Goal: Information Seeking & Learning: Learn about a topic

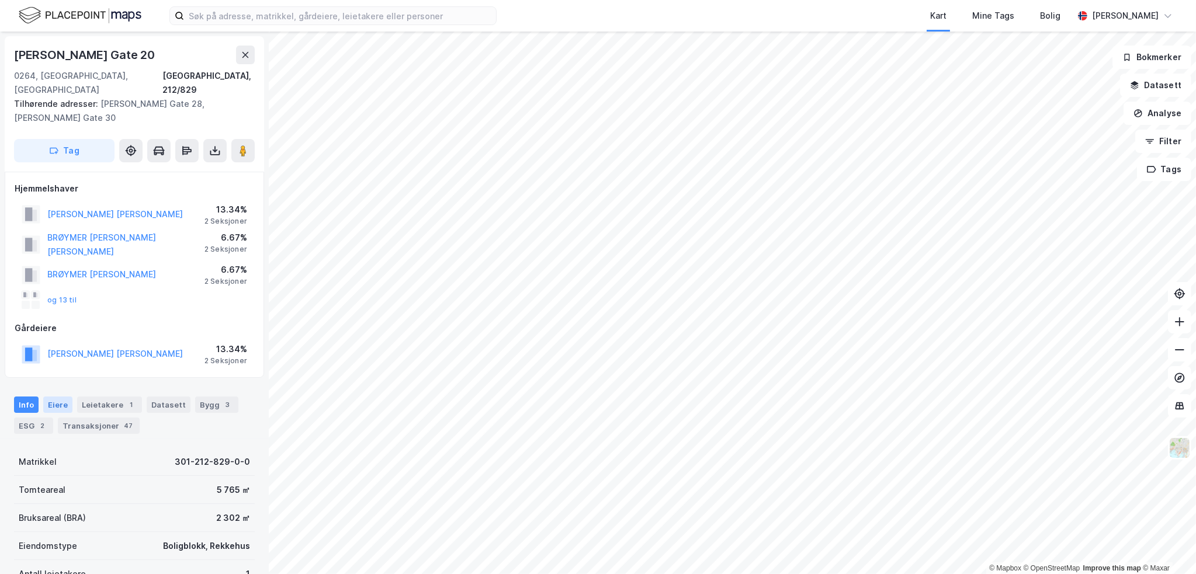
click at [56, 397] on div "Eiere" at bounding box center [57, 405] width 29 height 16
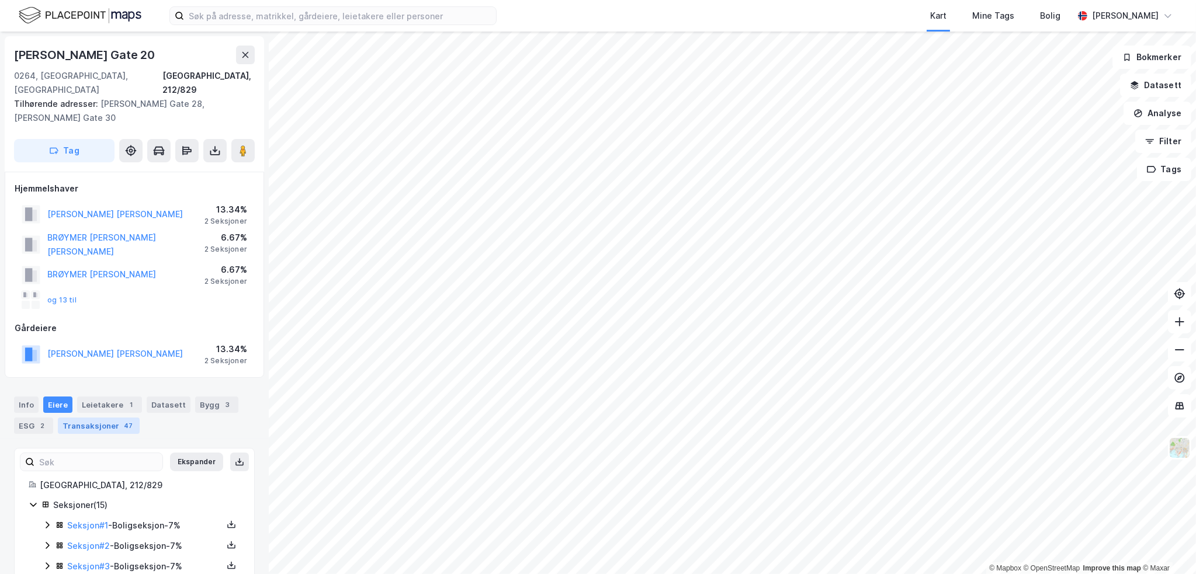
click at [106, 418] on div "Transaksjoner 47" at bounding box center [99, 426] width 82 height 16
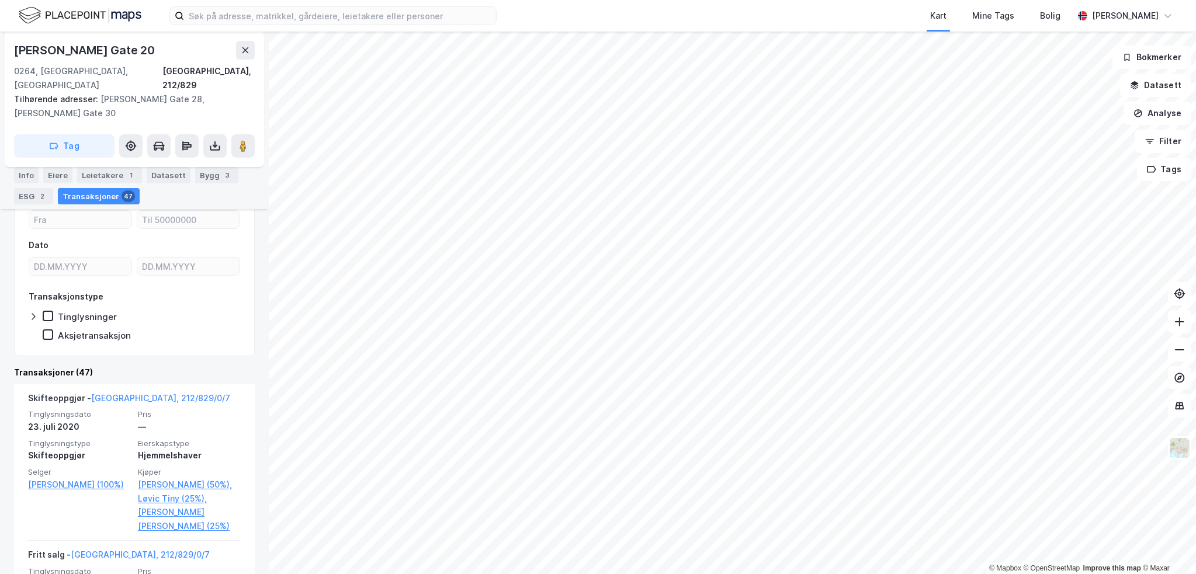
scroll to position [818, 0]
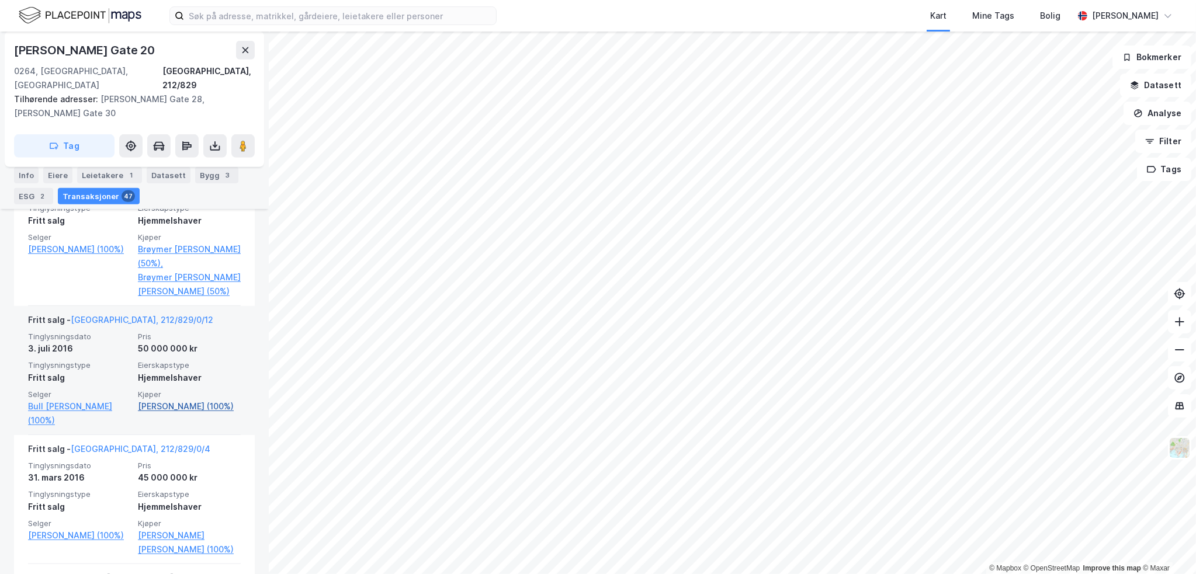
click at [205, 400] on link "[PERSON_NAME] (100%)" at bounding box center [189, 407] width 103 height 14
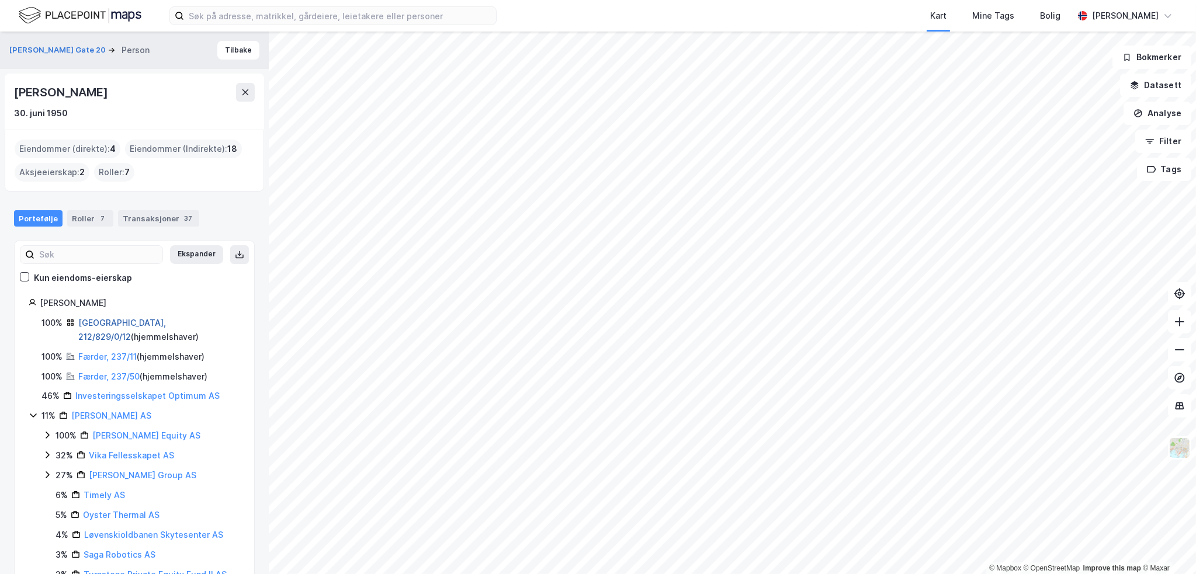
click at [125, 321] on link "[GEOGRAPHIC_DATA], 212/829/0/12" at bounding box center [122, 330] width 88 height 24
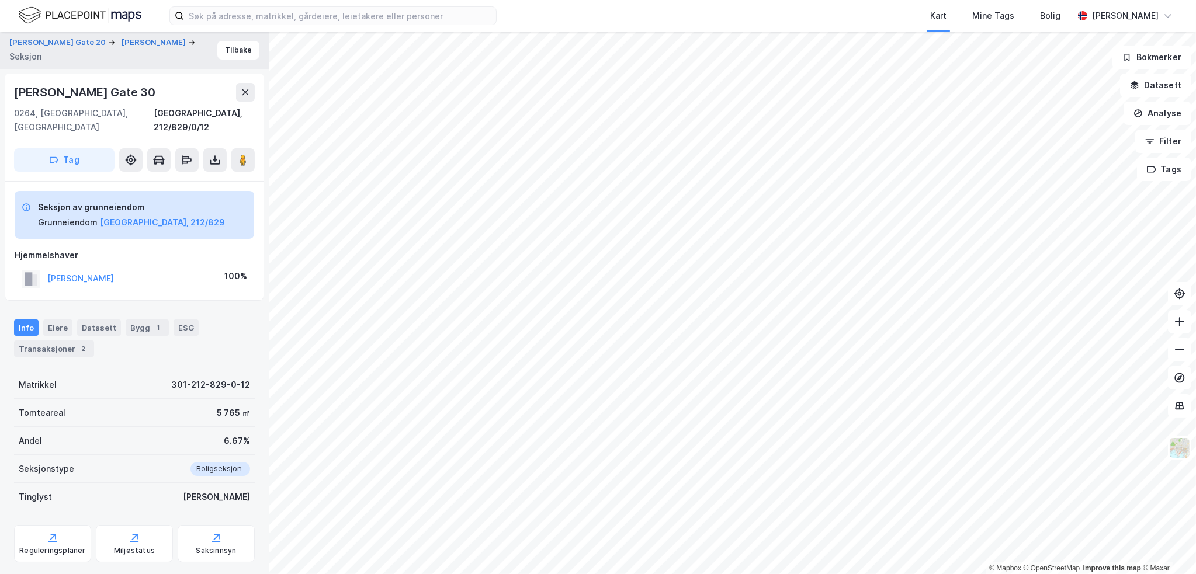
scroll to position [11, 0]
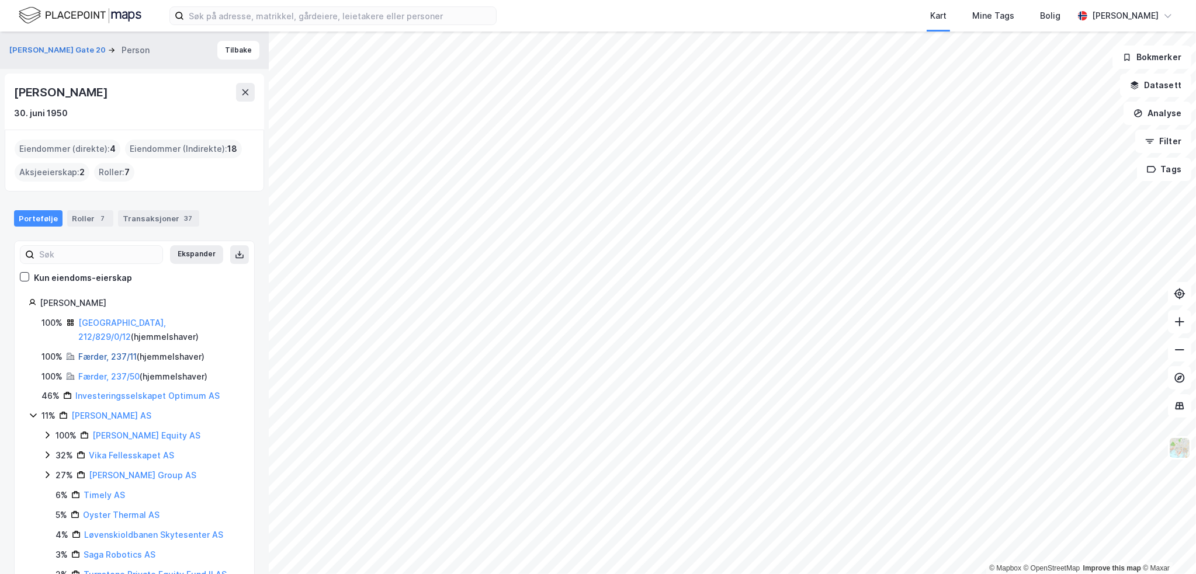
click at [90, 352] on link "Færder, 237/11" at bounding box center [107, 357] width 58 height 10
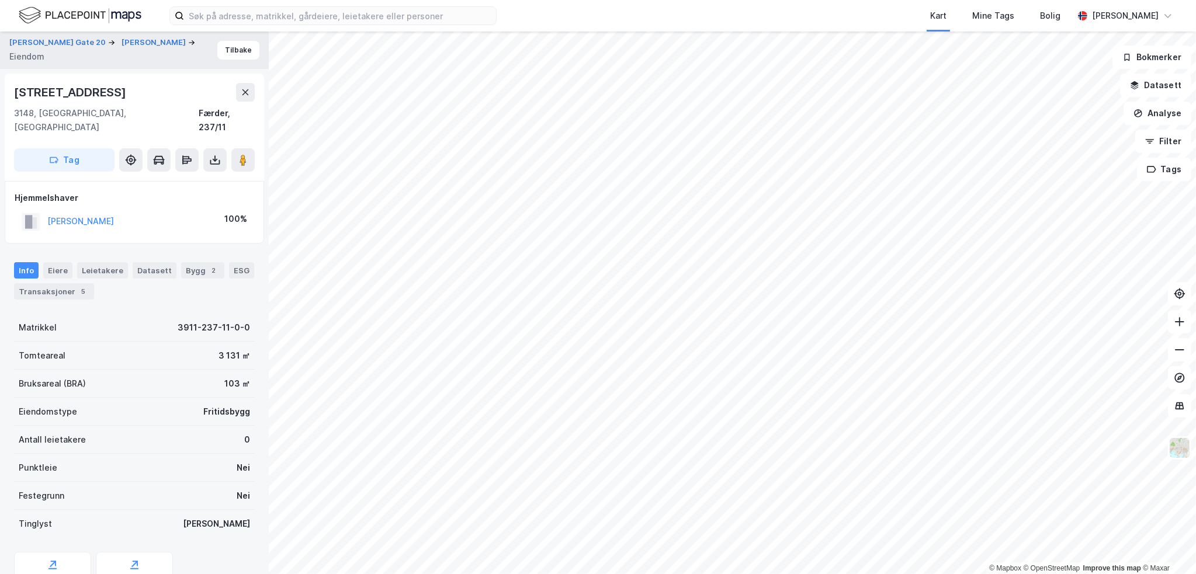
scroll to position [11, 0]
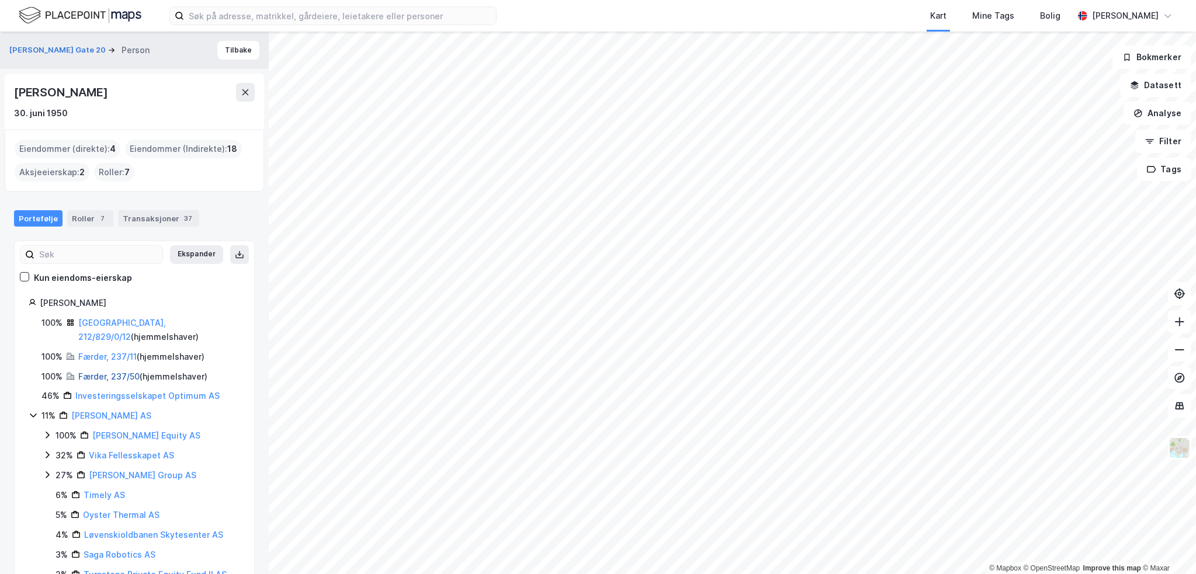
click at [110, 372] on link "Færder, 237/50" at bounding box center [108, 377] width 61 height 10
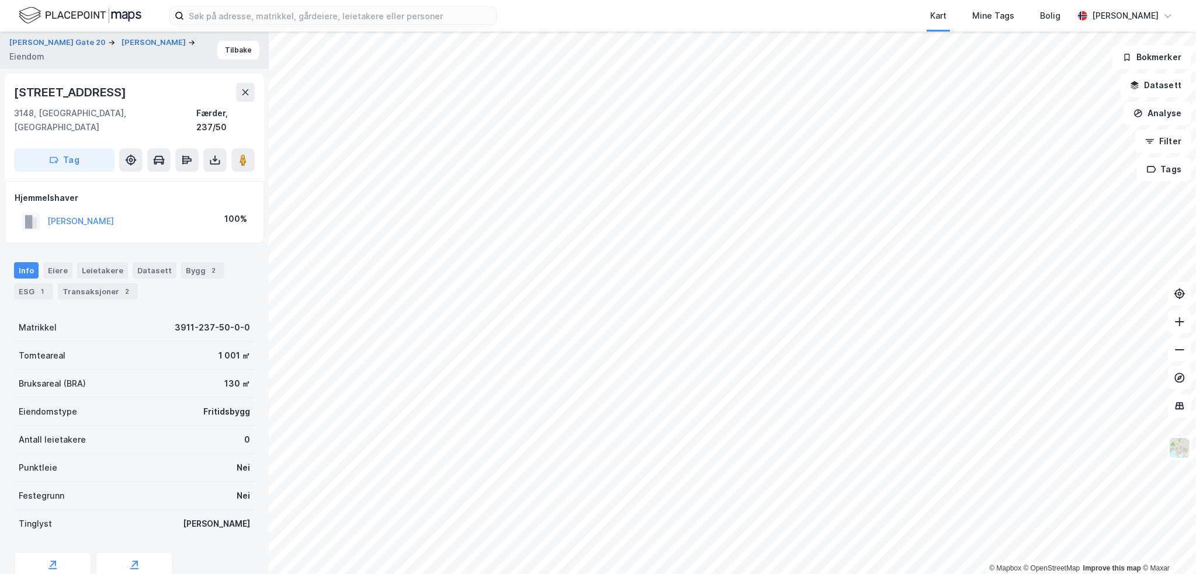
scroll to position [11, 0]
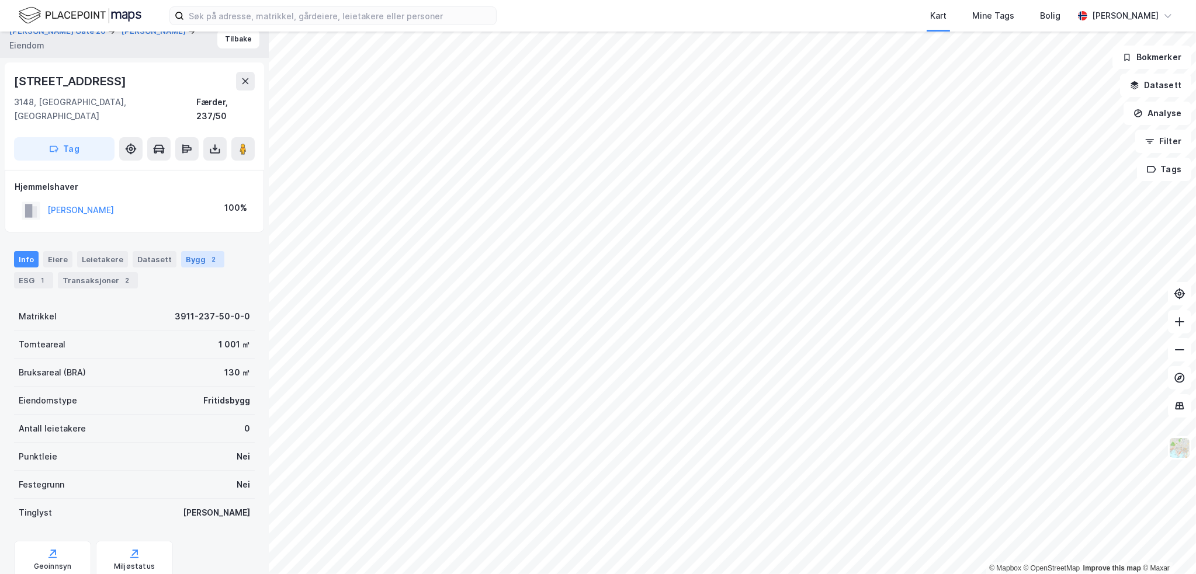
click at [209, 254] on div "2" at bounding box center [214, 260] width 12 height 12
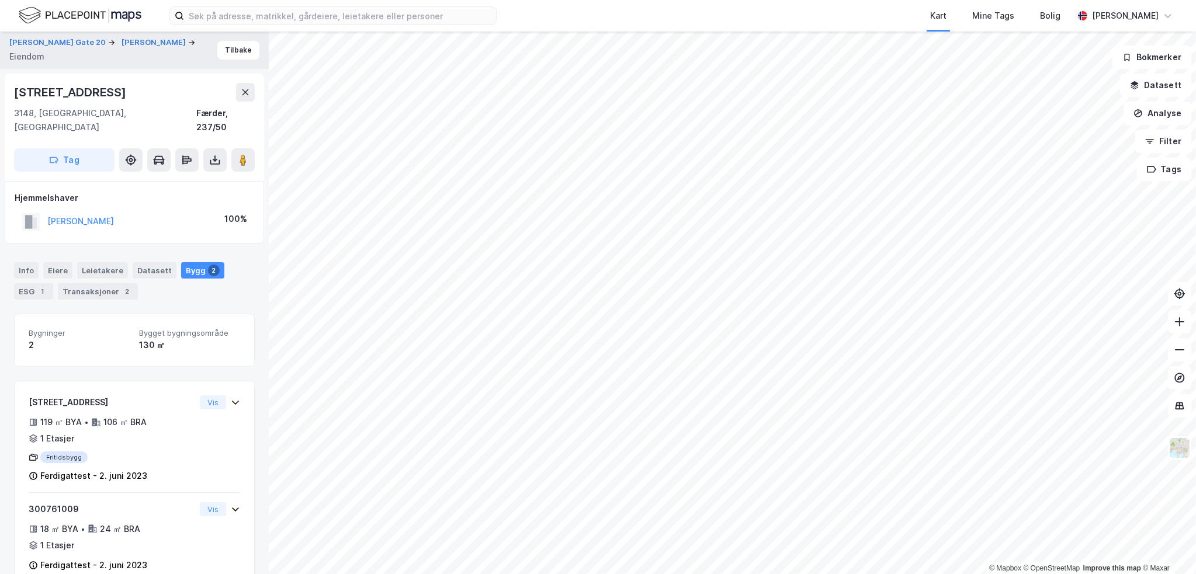
click at [221, 262] on div "Info [PERSON_NAME] Datasett Bygg 2 ESG 1 Transaksjoner 2" at bounding box center [134, 280] width 241 height 37
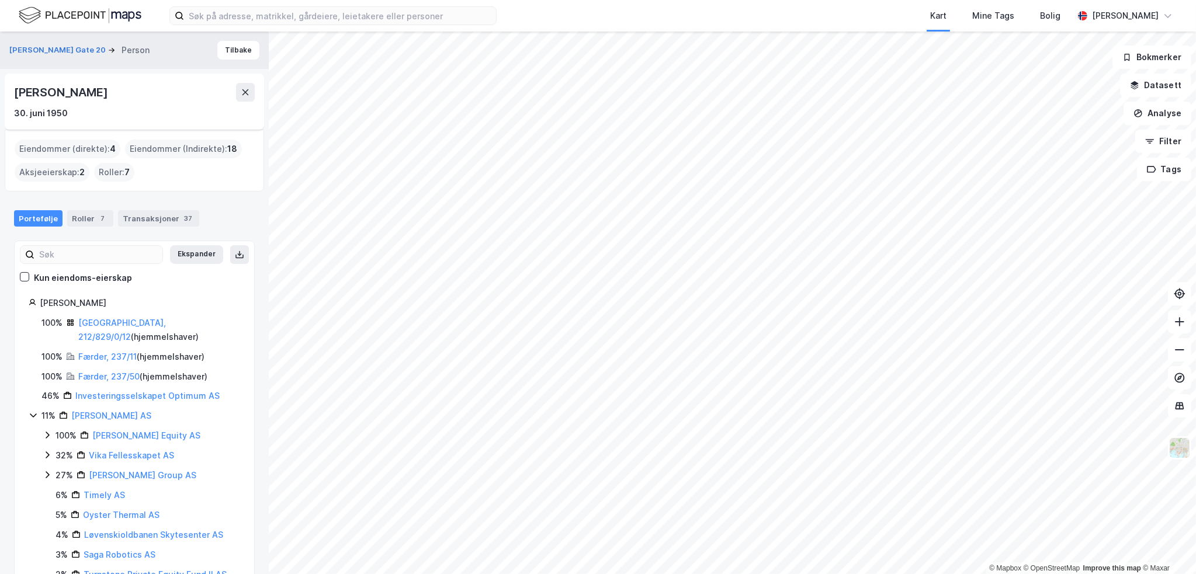
scroll to position [61, 0]
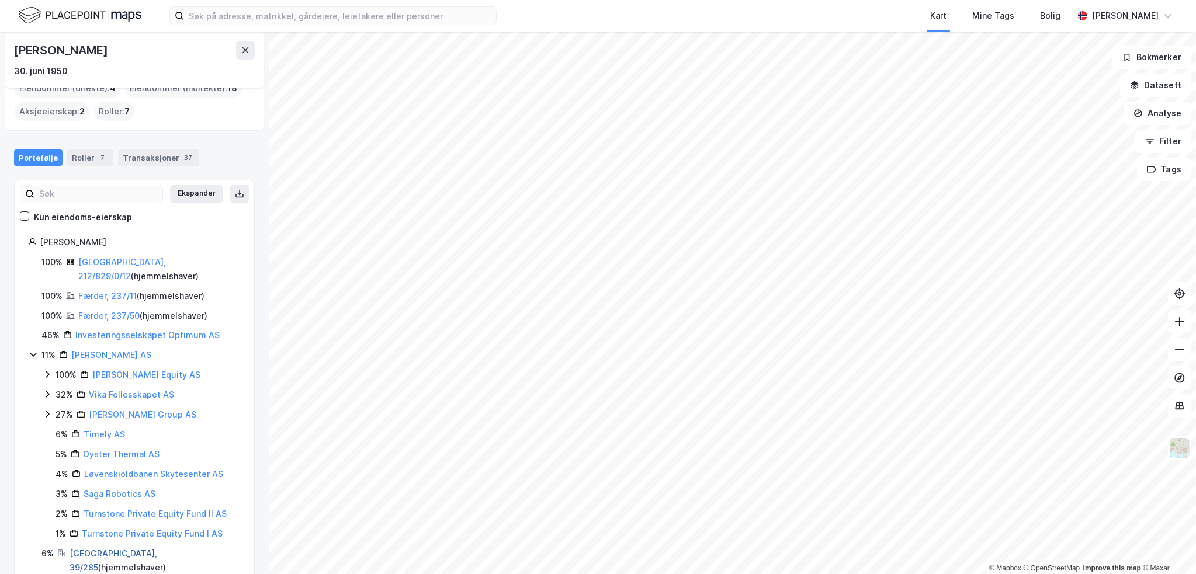
click at [102, 549] on link "[GEOGRAPHIC_DATA], 39/285" at bounding box center [114, 561] width 88 height 24
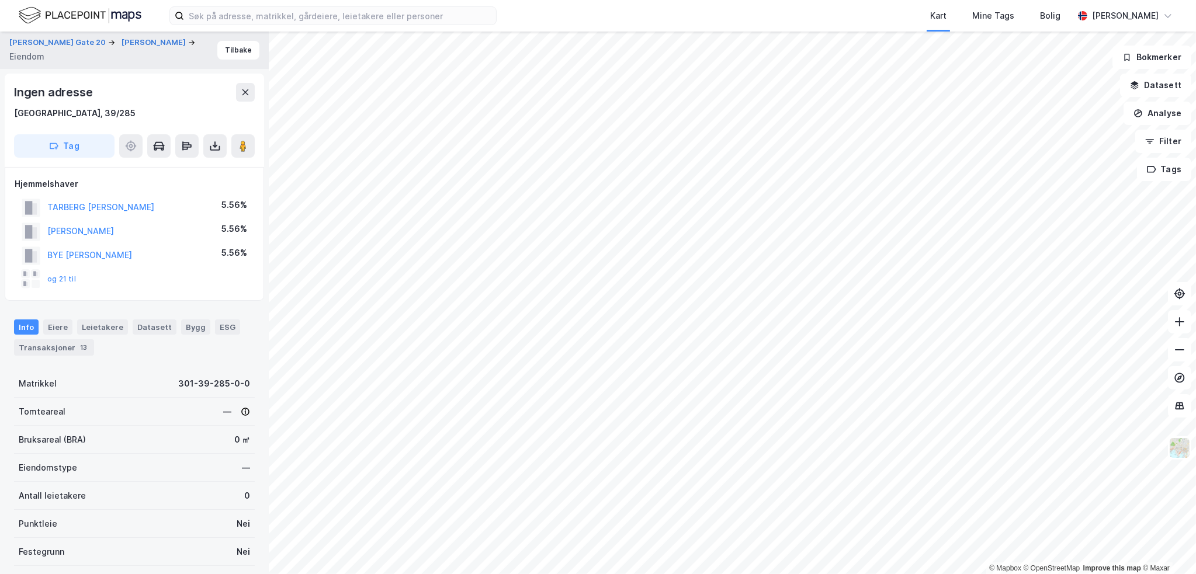
scroll to position [11, 0]
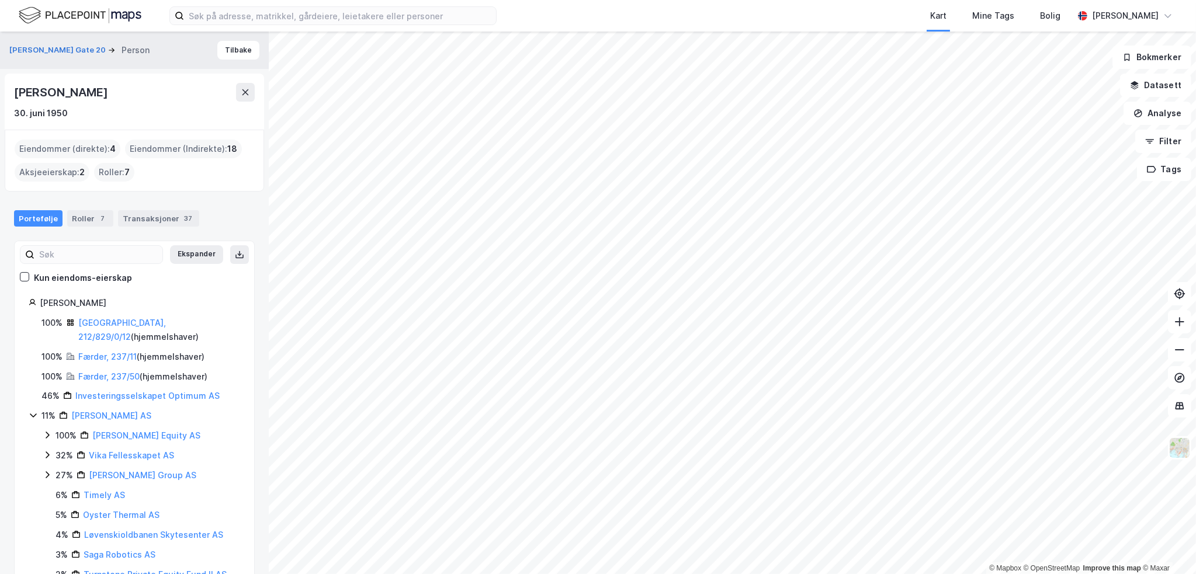
click at [67, 87] on div "[PERSON_NAME]" at bounding box center [62, 92] width 96 height 19
